Goal: Task Accomplishment & Management: Use online tool/utility

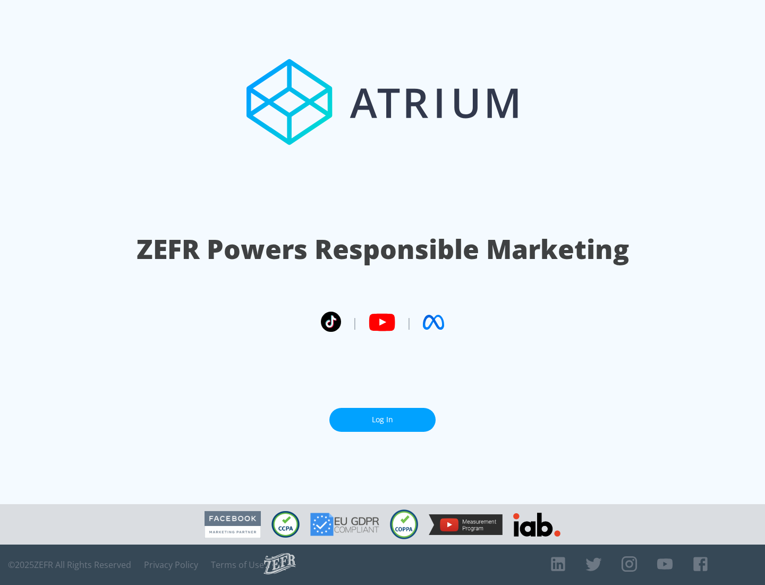
click at [383, 415] on link "Log In" at bounding box center [383, 420] width 106 height 24
